Goal: Information Seeking & Learning: Find specific fact

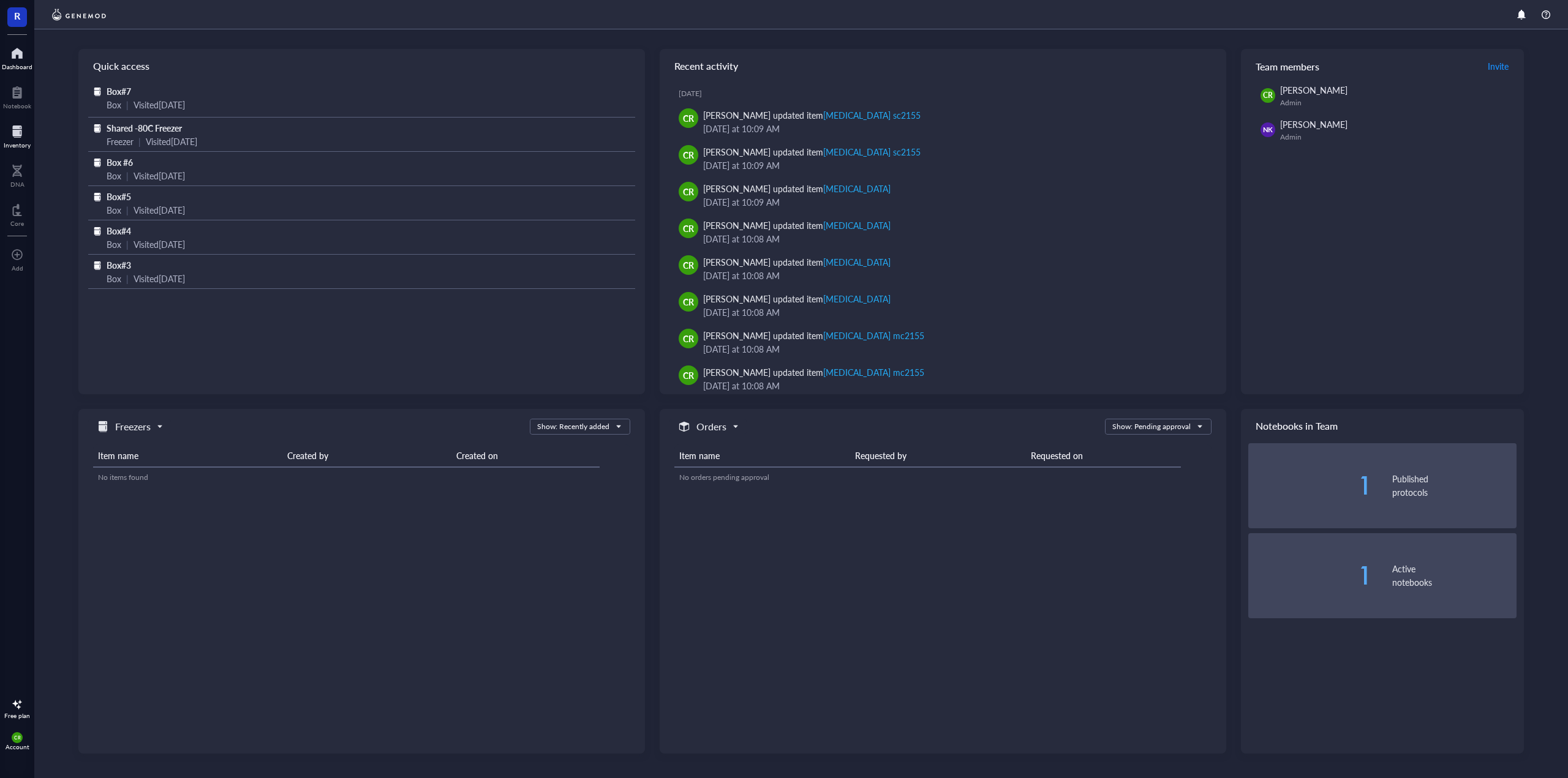
click at [14, 135] on div at bounding box center [17, 131] width 27 height 20
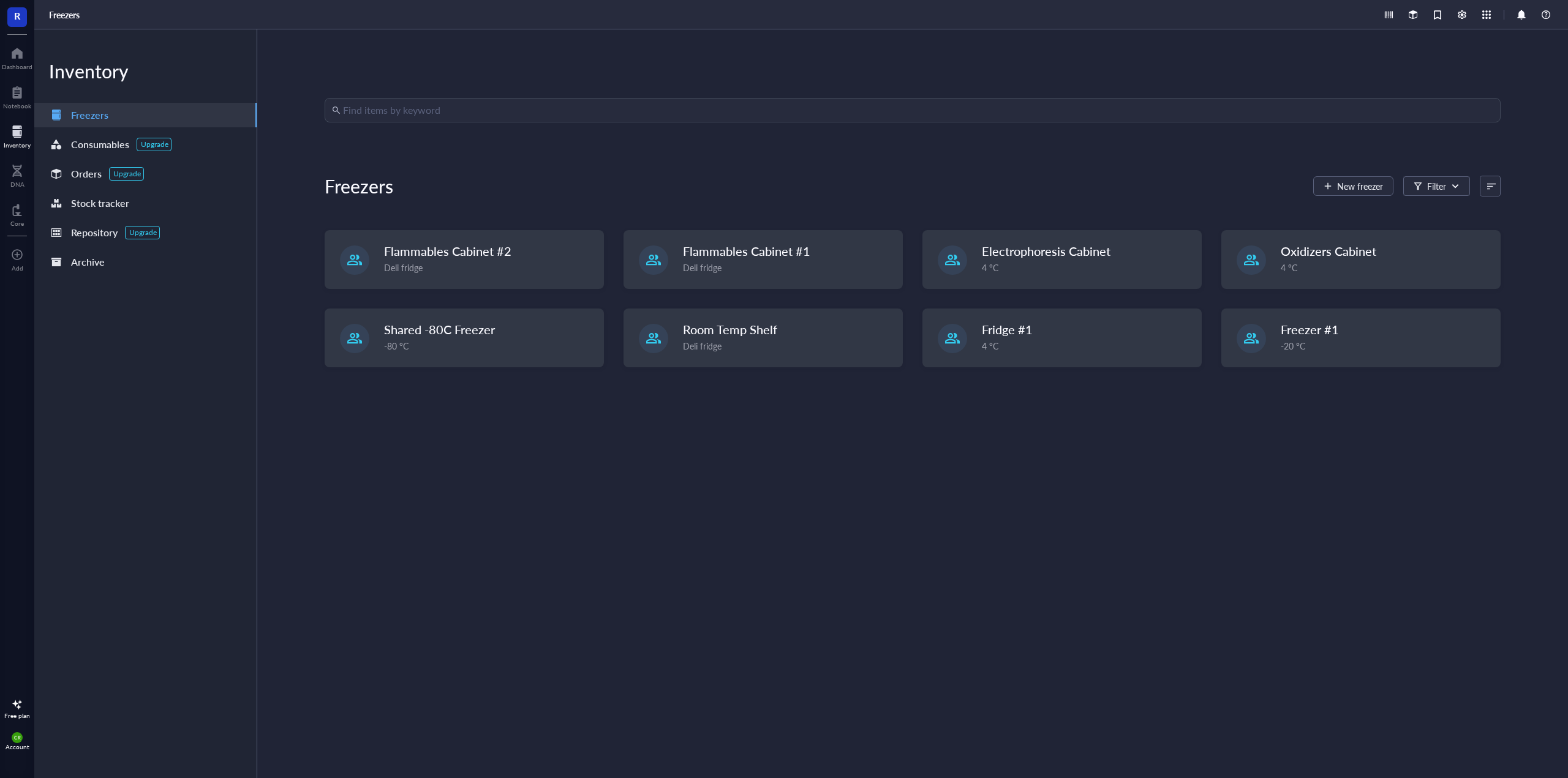
click at [377, 116] on input "search" at bounding box center [918, 110] width 1150 height 23
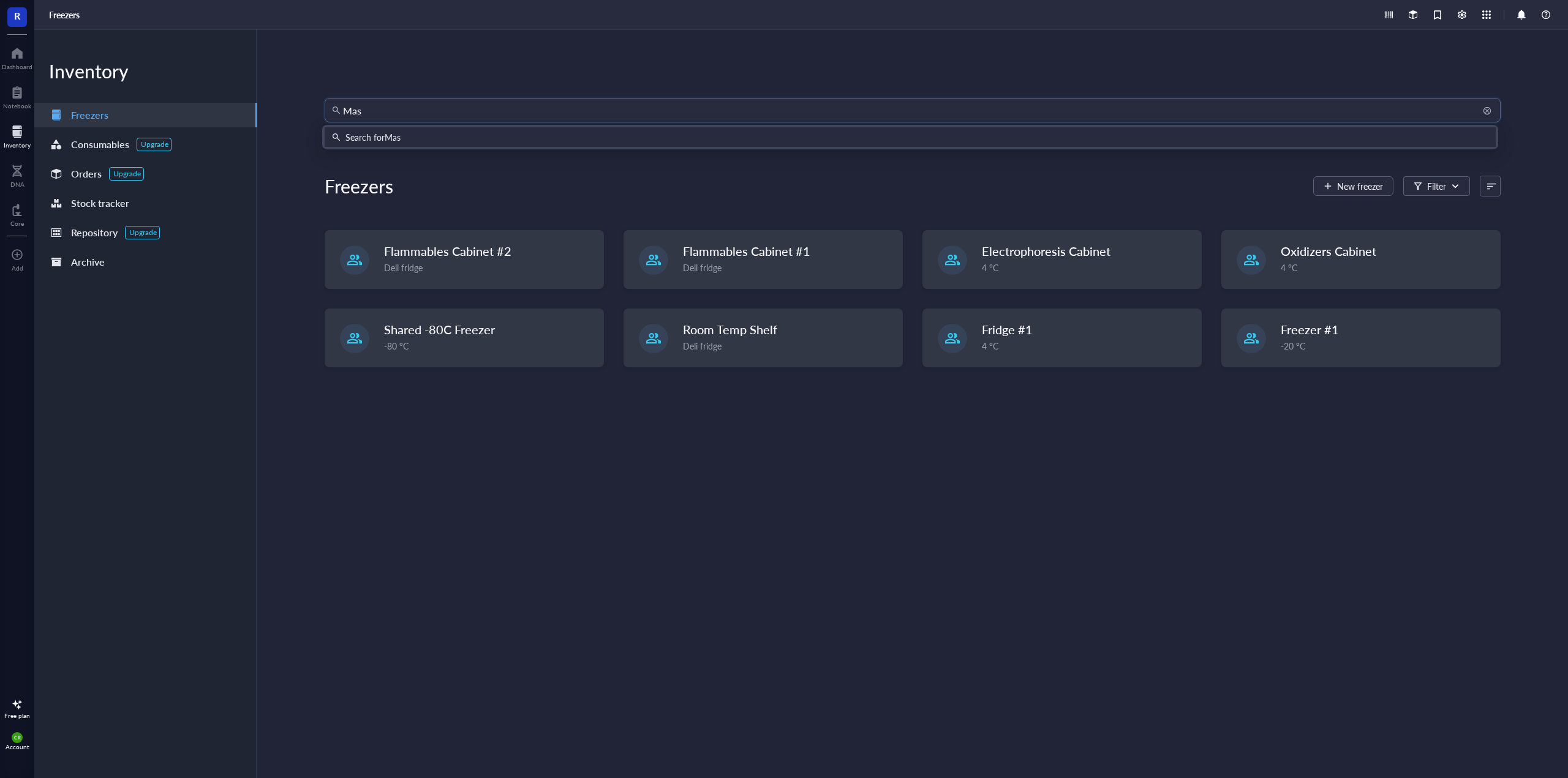
type input "MasR"
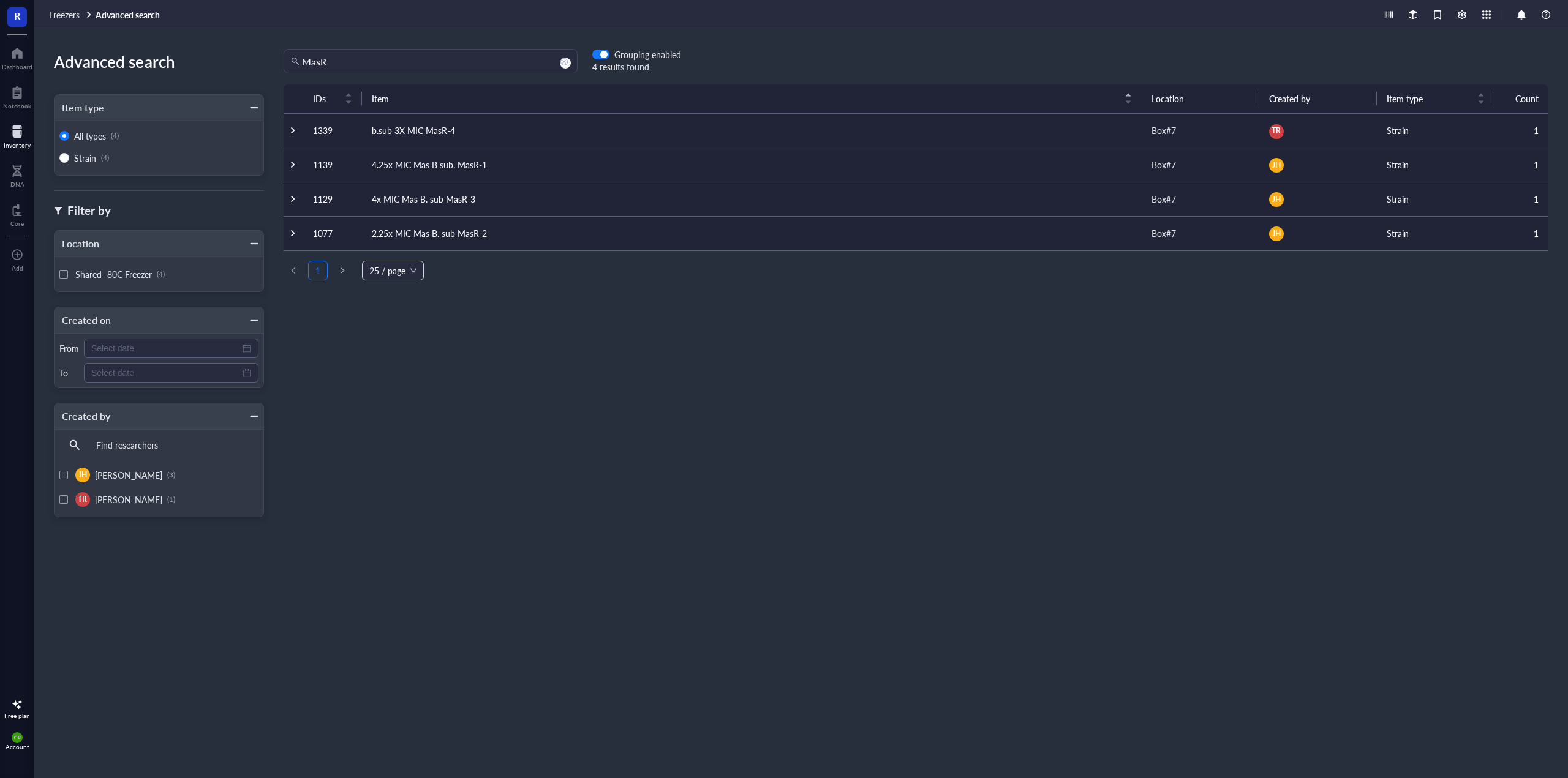
click at [470, 165] on td "4.25x MIC Mas B sub. MasR-1" at bounding box center [751, 165] width 780 height 35
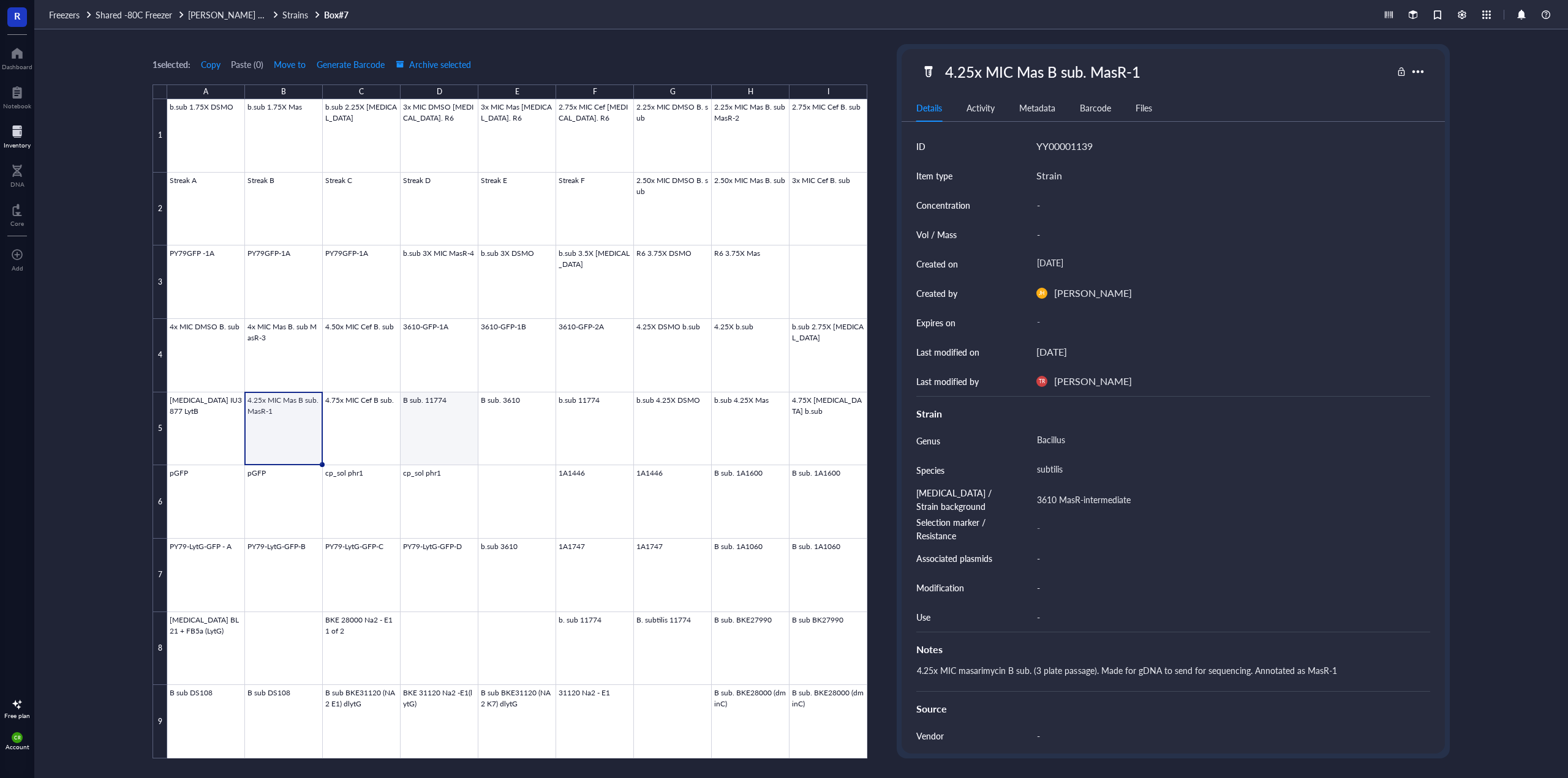
click at [420, 421] on div at bounding box center [517, 429] width 700 height 659
